Goal: Transaction & Acquisition: Obtain resource

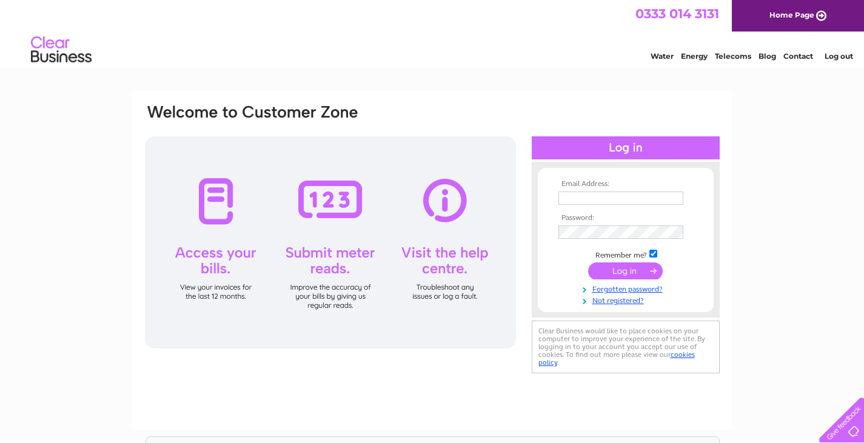
type input "Accounts@cabbagewhite.co.uk"
click at [649, 273] on input "submit" at bounding box center [625, 271] width 75 height 17
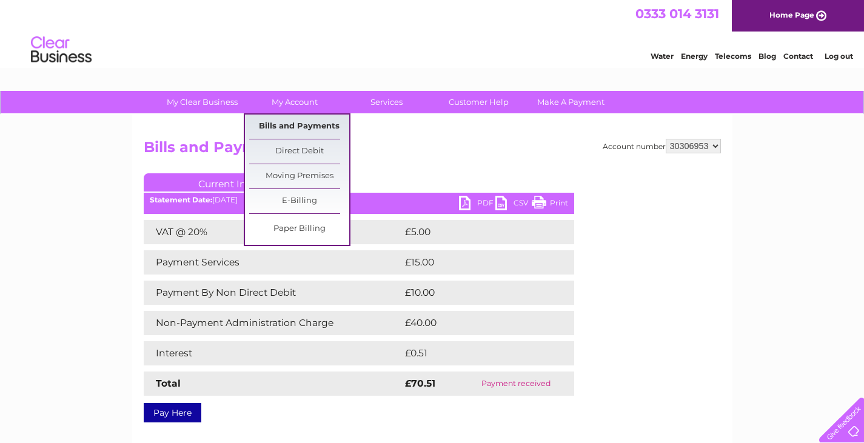
click at [287, 127] on link "Bills and Payments" at bounding box center [299, 127] width 100 height 24
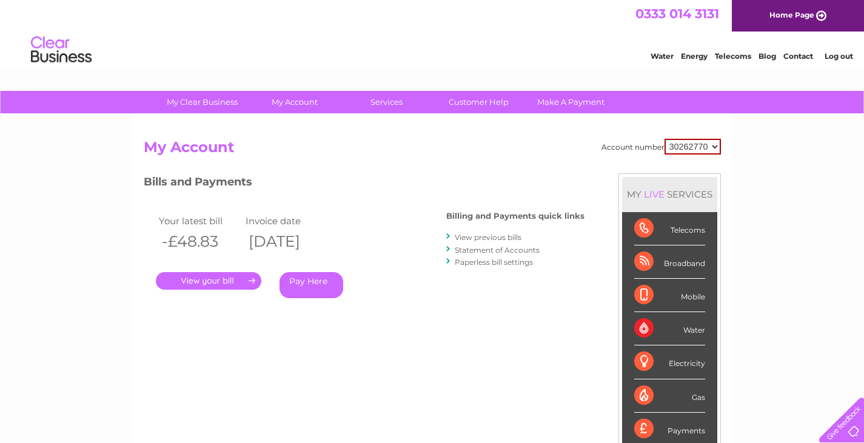
click at [713, 146] on select "30262770 30262773 30302255 30306953 30318666" at bounding box center [693, 147] width 56 height 16
select select "30262773"
click at [665, 139] on select "30262770 30262773 30302255 30306953 30318666" at bounding box center [693, 147] width 56 height 16
click at [203, 280] on link "." at bounding box center [209, 281] width 106 height 18
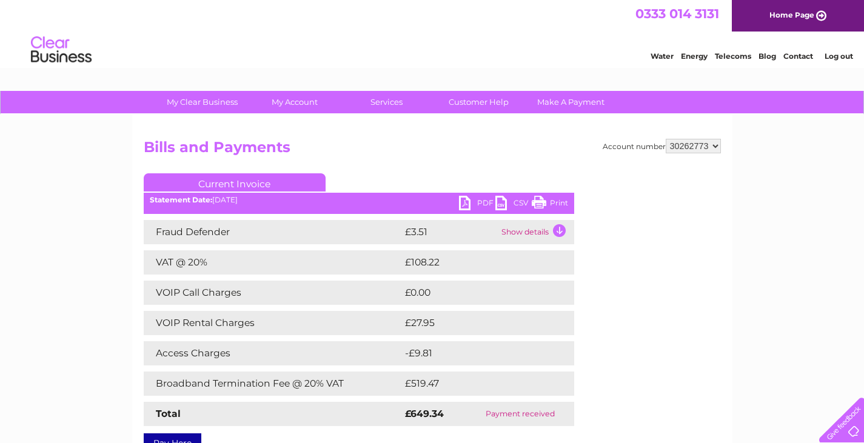
scroll to position [61, 0]
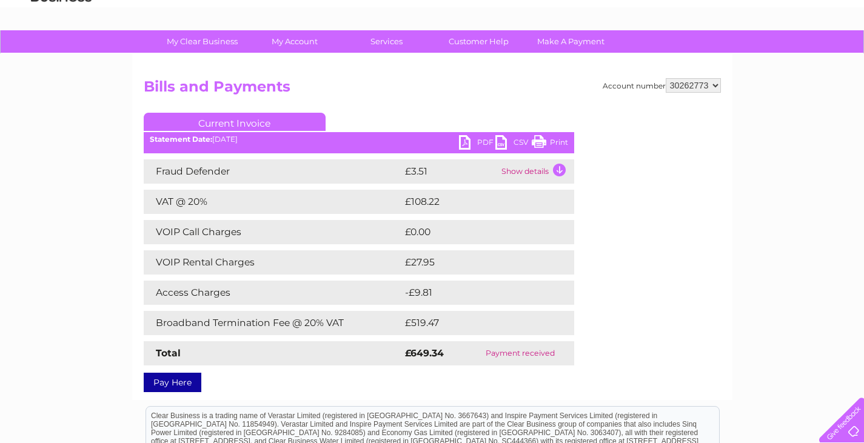
click at [474, 147] on link "PDF" at bounding box center [477, 144] width 36 height 18
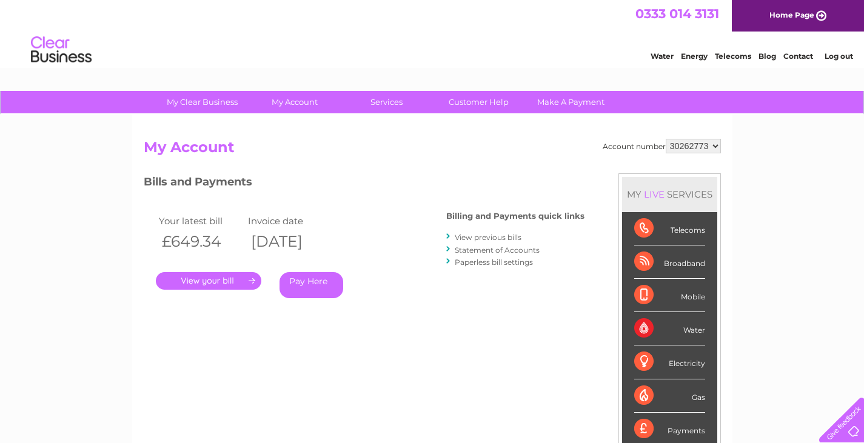
click at [716, 149] on select "30262770 30262773 30302255 30306953 30318666" at bounding box center [693, 146] width 55 height 15
select select "30302255"
click at [666, 139] on select "30262770 30262773 30302255 30306953 30318666" at bounding box center [693, 146] width 55 height 15
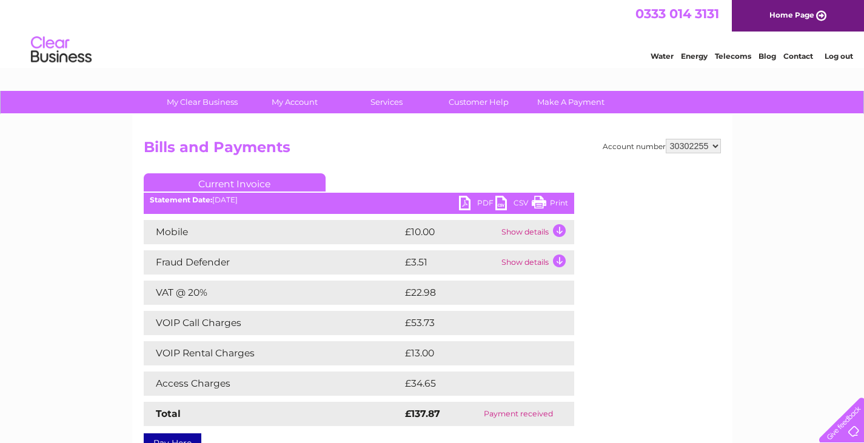
click at [474, 202] on link "PDF" at bounding box center [477, 205] width 36 height 18
